Goal: Task Accomplishment & Management: Complete application form

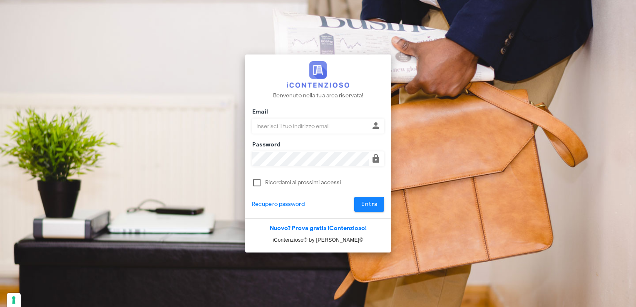
type input "[EMAIL_ADDRESS][DOMAIN_NAME]"
click at [363, 209] on button "Entra" at bounding box center [369, 204] width 30 height 15
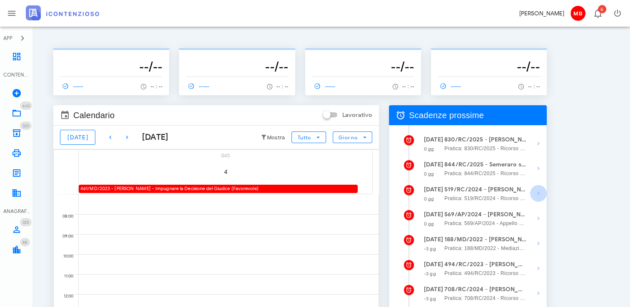
click at [532, 192] on span "button" at bounding box center [538, 194] width 17 height 10
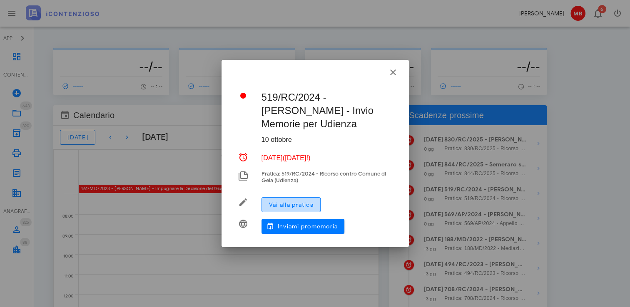
click at [300, 202] on span "Vai alla pratica" at bounding box center [291, 205] width 45 height 7
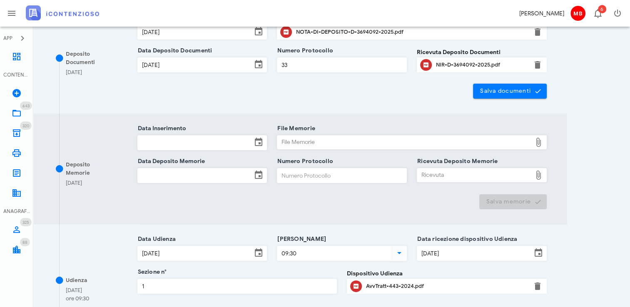
scroll to position [167, 0]
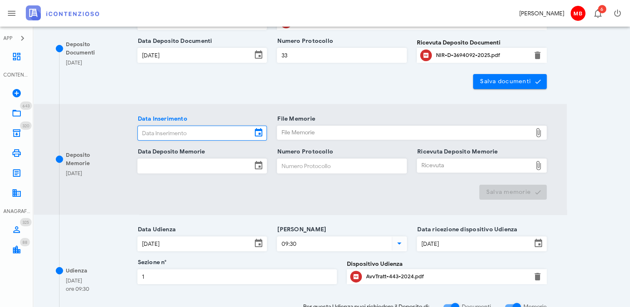
click at [182, 134] on input "Data Inserimento" at bounding box center [195, 133] width 115 height 14
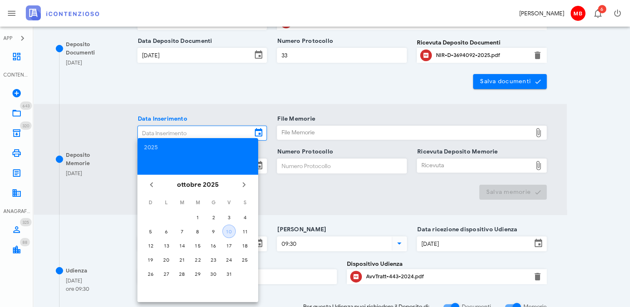
click at [235, 234] on button "10" at bounding box center [228, 231] width 13 height 13
type input "10/10/2025"
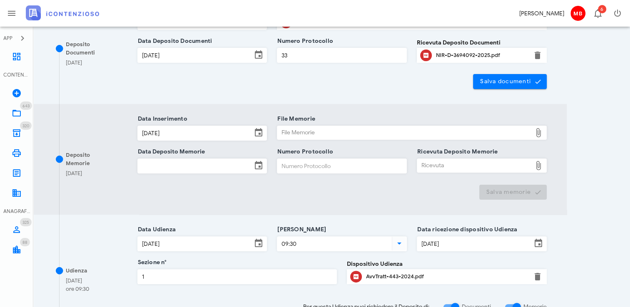
click at [182, 168] on input "Data Deposito Memorie" at bounding box center [195, 166] width 115 height 14
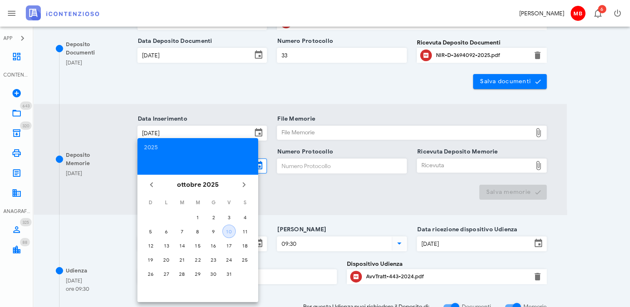
click at [227, 231] on div "10" at bounding box center [229, 232] width 12 height 6
type input "10/10/2025"
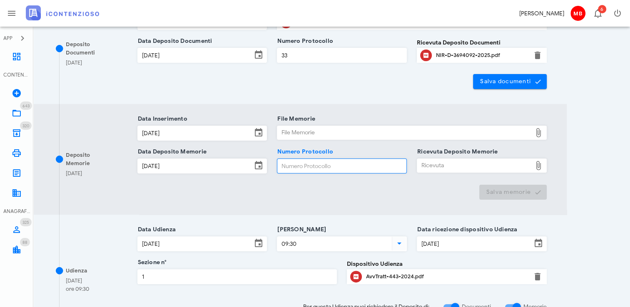
click at [301, 159] on input "Numero Protocollo" at bounding box center [341, 166] width 129 height 14
type input "ee"
click at [301, 131] on div "File Memorie" at bounding box center [404, 132] width 254 height 13
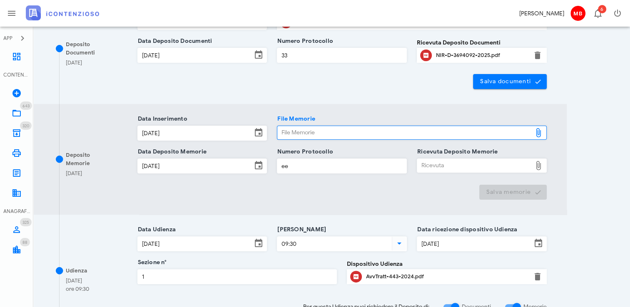
type input "C:\fakepath\memorie_lorefice.pdf"
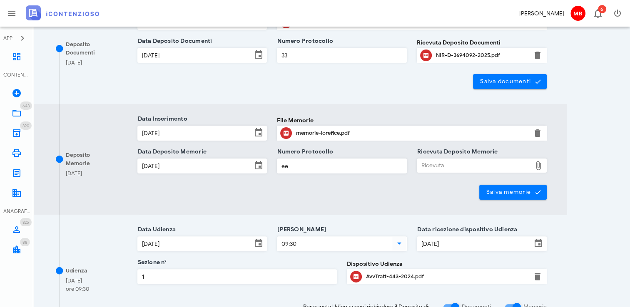
click at [440, 167] on div "Ricevuta" at bounding box center [474, 165] width 115 height 13
type input "C:\fakepath\NIR_D-3717144-2025.pdf"
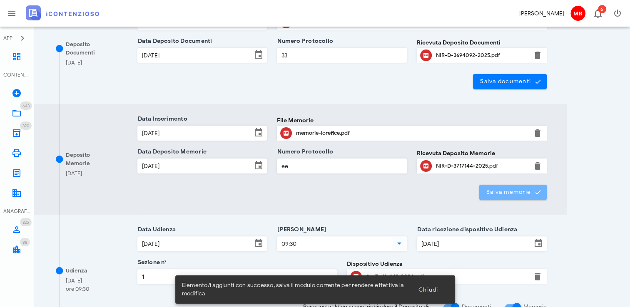
click at [488, 193] on span "Salva memorie" at bounding box center [513, 192] width 55 height 7
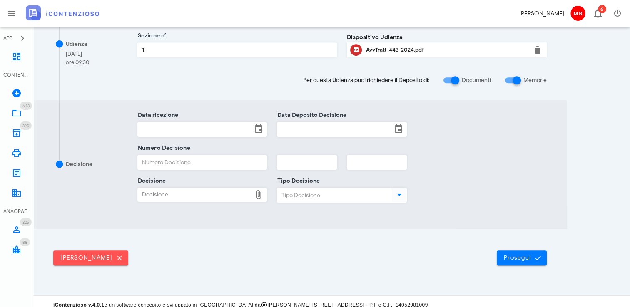
scroll to position [399, 0]
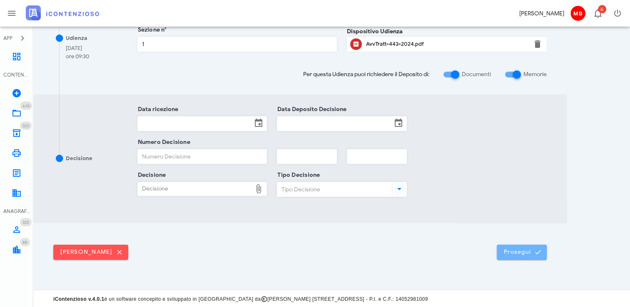
click at [519, 249] on span "Prosegui" at bounding box center [521, 252] width 37 height 7
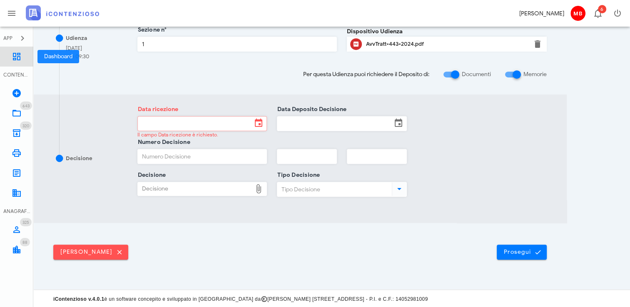
click at [11, 54] on link "Dashboard" at bounding box center [16, 57] width 33 height 20
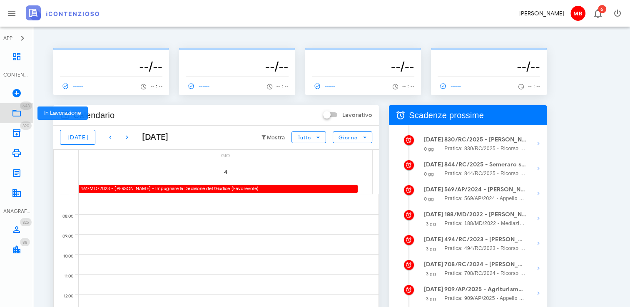
click at [17, 113] on icon at bounding box center [17, 113] width 10 height 10
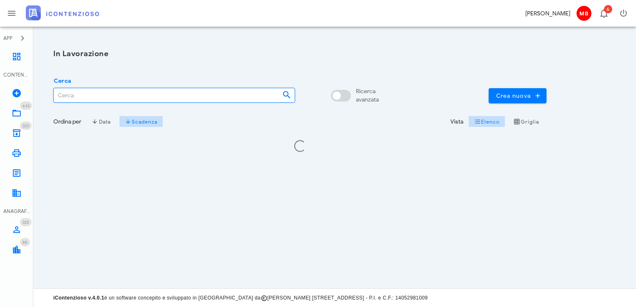
click at [62, 97] on input "Cerca" at bounding box center [165, 95] width 222 height 14
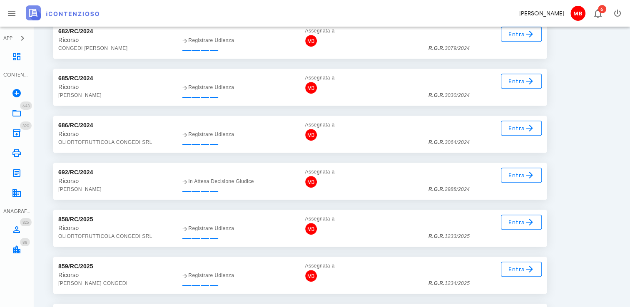
scroll to position [708, 0]
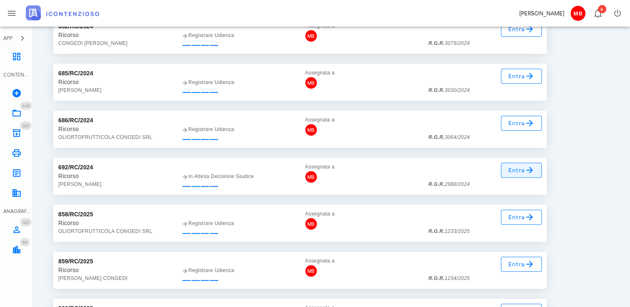
type input "congedi"
click at [516, 172] on span "Entra" at bounding box center [521, 170] width 27 height 10
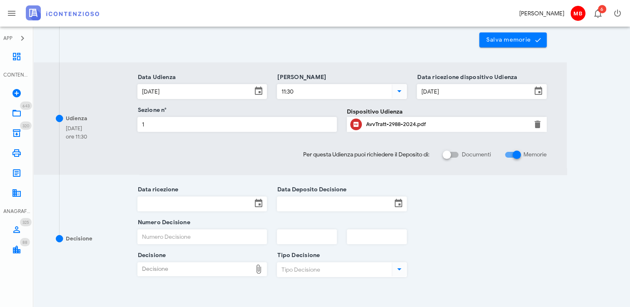
scroll to position [289, 0]
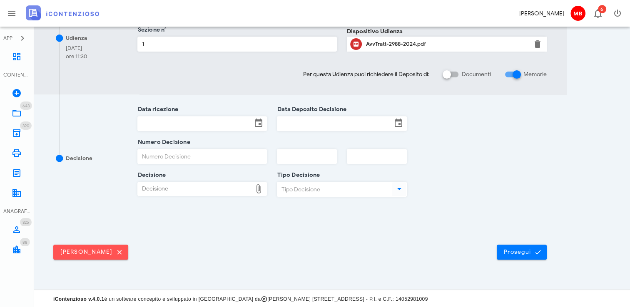
click at [294, 121] on input "Data Deposito Decisione" at bounding box center [334, 124] width 115 height 14
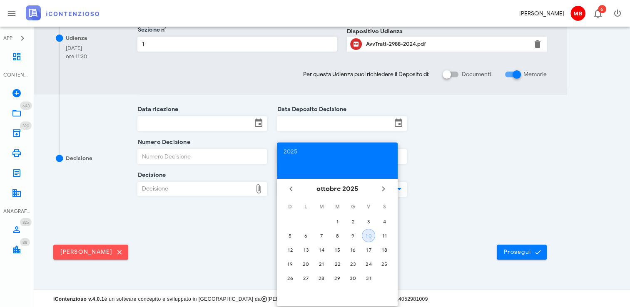
click at [366, 239] on button "10" at bounding box center [368, 235] width 13 height 13
type input "10/10/2025"
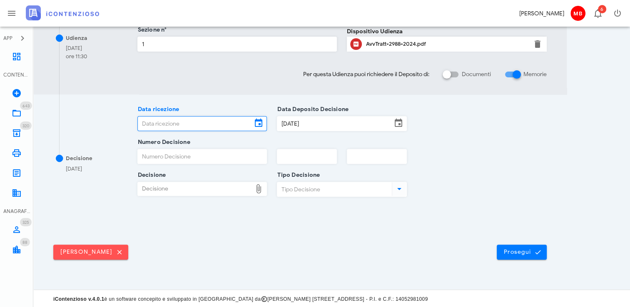
click at [193, 127] on input "Data ricezione" at bounding box center [195, 124] width 115 height 14
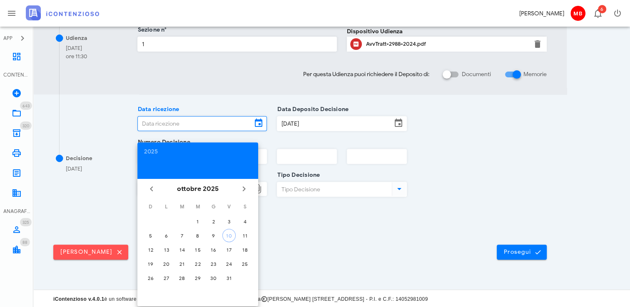
click at [187, 126] on input "Data ricezione" at bounding box center [195, 124] width 115 height 14
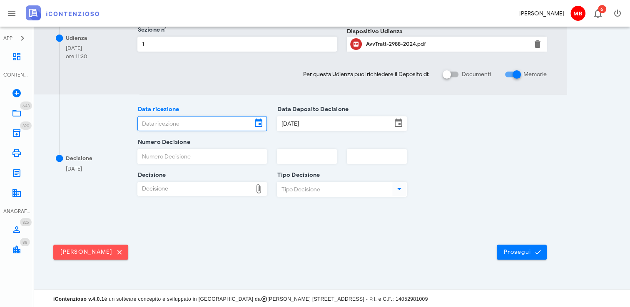
click at [187, 126] on input "Data ricezione" at bounding box center [195, 124] width 115 height 14
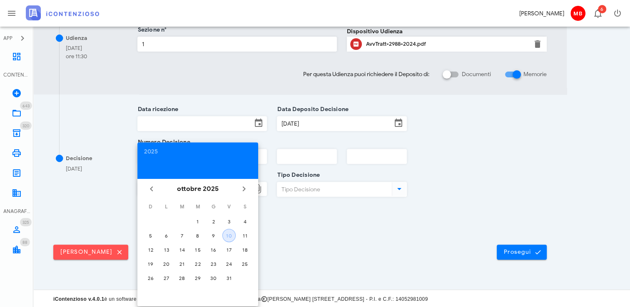
click at [228, 235] on div "10" at bounding box center [229, 236] width 12 height 6
type input "[DATE]"
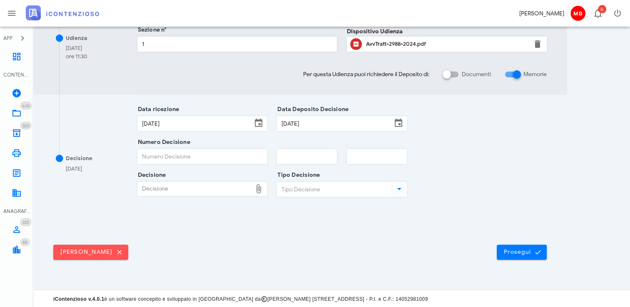
click at [173, 158] on input "Numero Decisione" at bounding box center [202, 156] width 129 height 14
type input "1796"
click at [290, 160] on input "text" at bounding box center [306, 156] width 59 height 14
type input "2025"
click at [187, 192] on div "Decisione" at bounding box center [195, 188] width 115 height 13
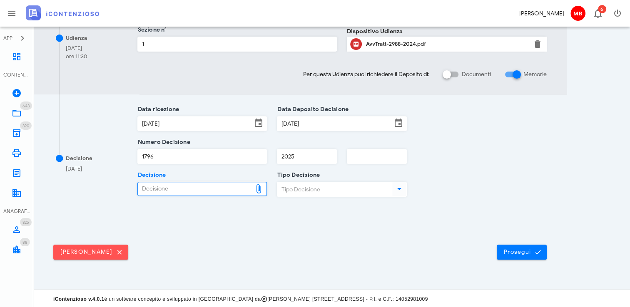
type input "C:\fakepath\Sentenza_RG_002988_2024_UD_17092025.pdf"
click at [322, 187] on input "Tipo Decisione" at bounding box center [333, 189] width 113 height 14
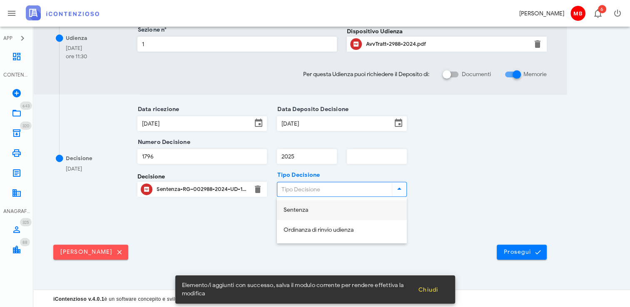
click at [326, 212] on div "Sentenza" at bounding box center [342, 210] width 117 height 7
type input "Sentenza"
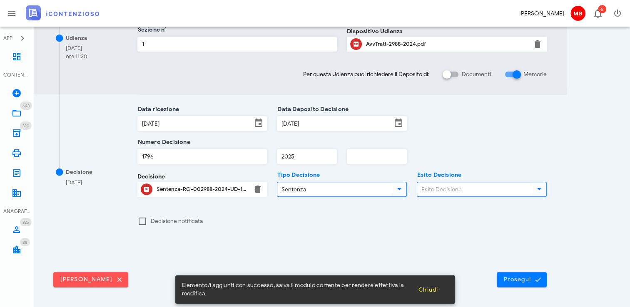
click at [448, 188] on input "Esito Decisione" at bounding box center [473, 189] width 113 height 14
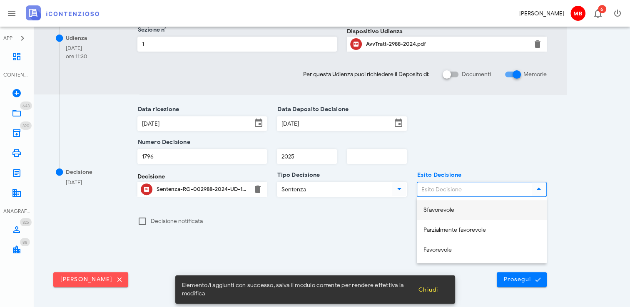
click at [453, 212] on div "Sfavorevole" at bounding box center [481, 210] width 117 height 7
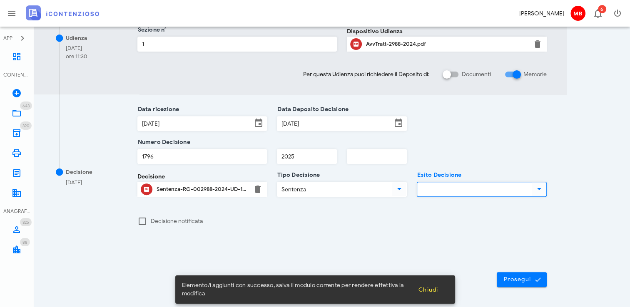
type input "Sfavorevole"
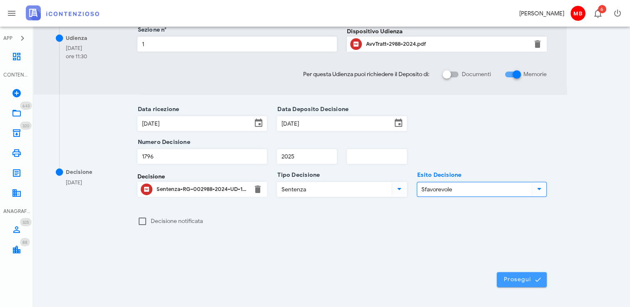
click at [521, 276] on span "Prosegui" at bounding box center [521, 279] width 37 height 7
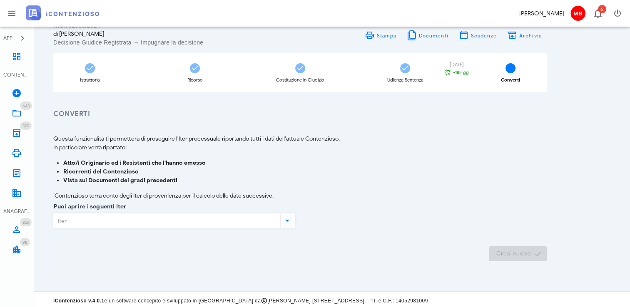
scroll to position [42, 0]
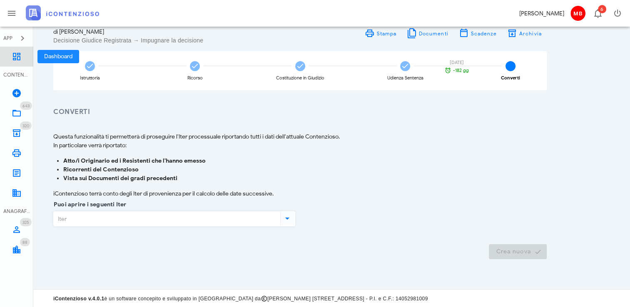
click at [18, 59] on icon at bounding box center [17, 57] width 10 height 10
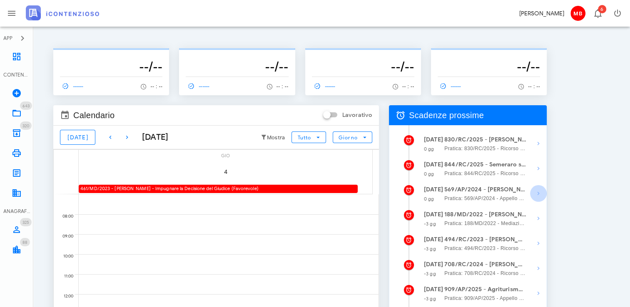
click at [538, 192] on icon "button" at bounding box center [538, 194] width 10 height 10
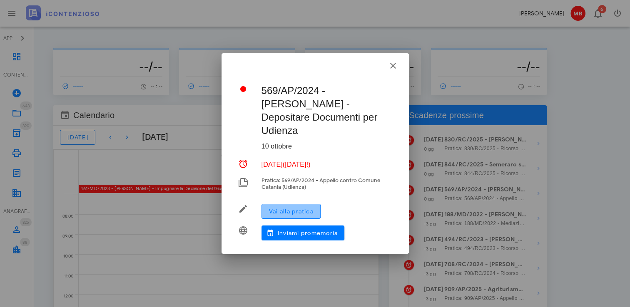
click at [276, 208] on span "Vai alla pratica" at bounding box center [291, 211] width 45 height 7
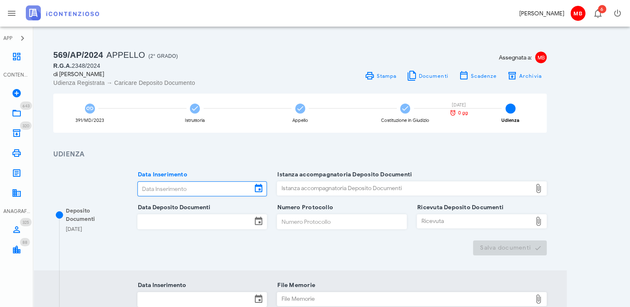
click at [157, 191] on input "Data Inserimento" at bounding box center [195, 189] width 115 height 14
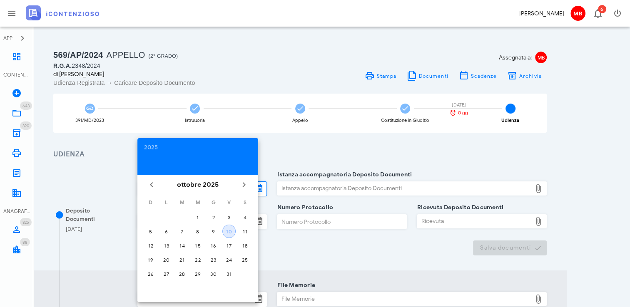
click at [230, 234] on div "10" at bounding box center [229, 232] width 12 height 6
type input "[DATE]"
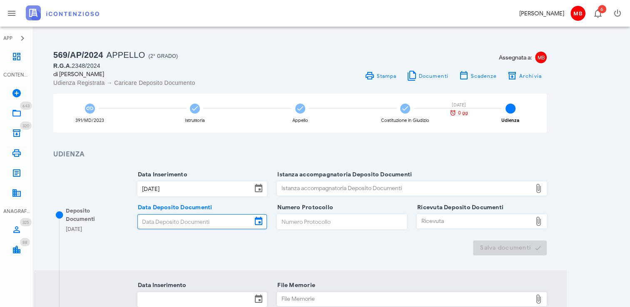
click at [182, 219] on input "Data Deposito Documenti" at bounding box center [195, 222] width 115 height 14
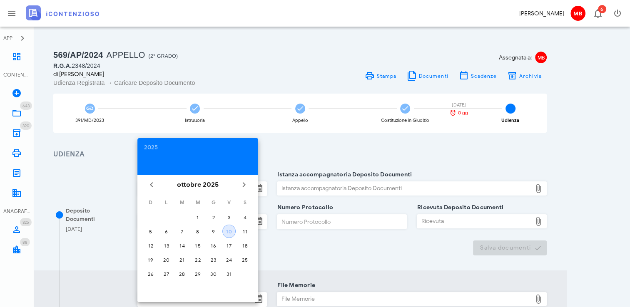
click at [232, 229] on div "10" at bounding box center [229, 232] width 12 height 6
type input "[DATE]"
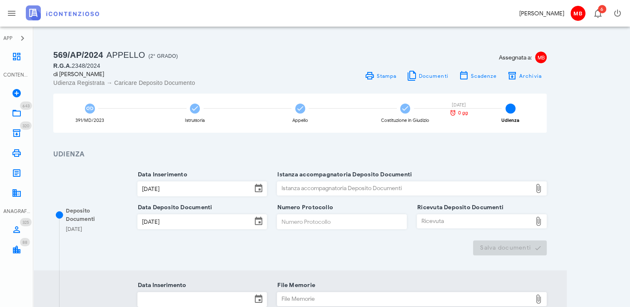
click at [295, 222] on input "Numero Protocollo" at bounding box center [341, 222] width 129 height 14
type input "ww"
click at [296, 189] on div "Istanza accompagnatoria Deposito Documenti" at bounding box center [404, 188] width 254 height 13
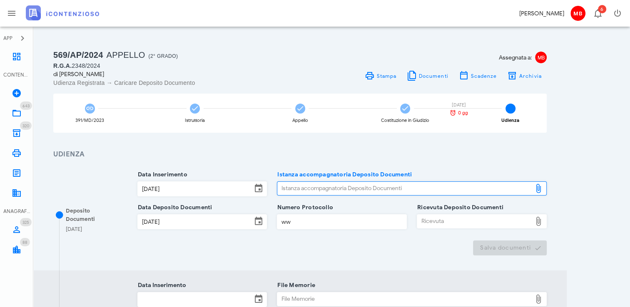
type input "C:\fakepath\NOTA_DI_DEPOSITO_D-3717270-2025.pdf"
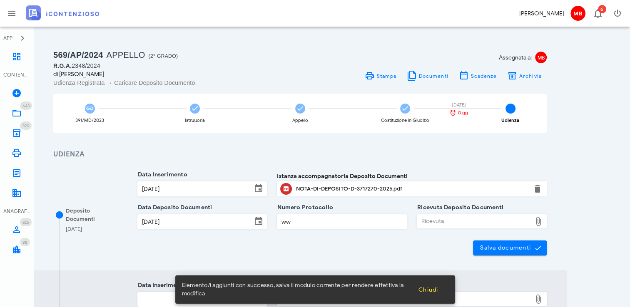
click at [433, 219] on div "Ricevuta" at bounding box center [474, 221] width 115 height 13
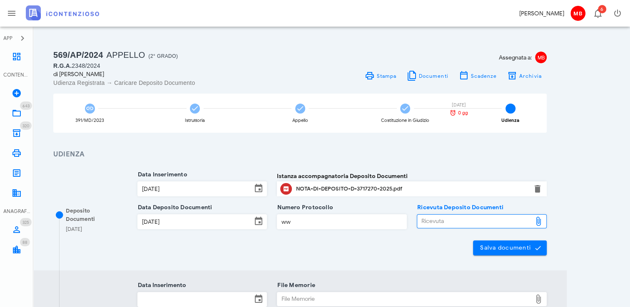
type input "C:\fakepath\NIR_D-3717270-2025.pdf"
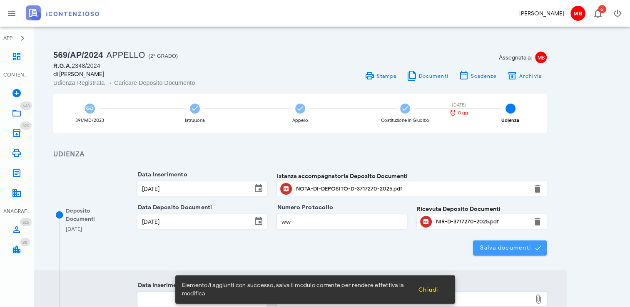
click at [498, 248] on span "Salva documenti" at bounding box center [510, 247] width 60 height 7
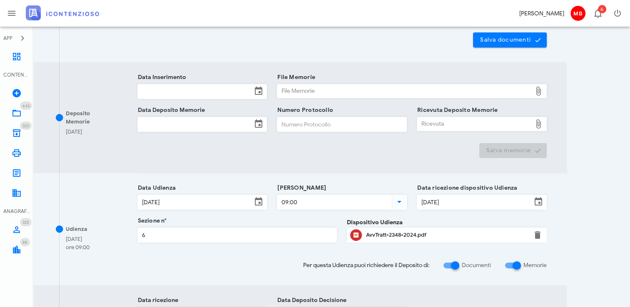
scroll to position [399, 0]
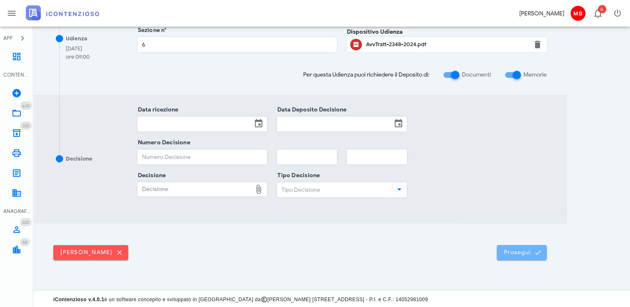
click at [513, 249] on span "Prosegui" at bounding box center [521, 252] width 37 height 7
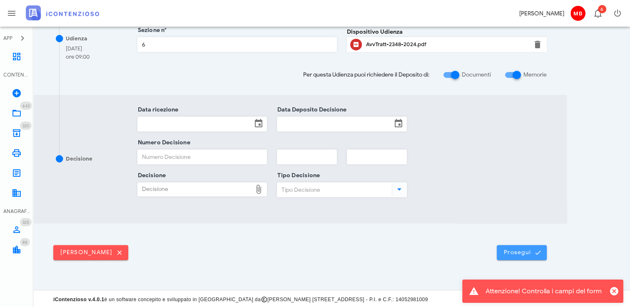
click at [513, 254] on span "Prosegui" at bounding box center [521, 252] width 37 height 7
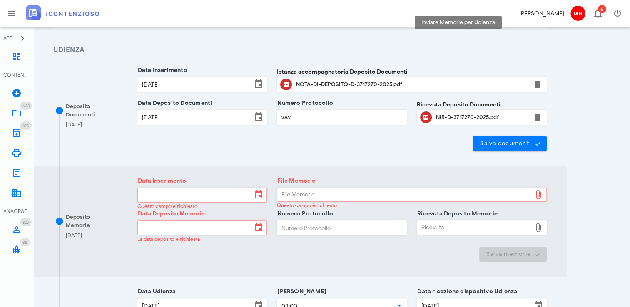
scroll to position [208, 0]
